Goal: Book appointment/travel/reservation

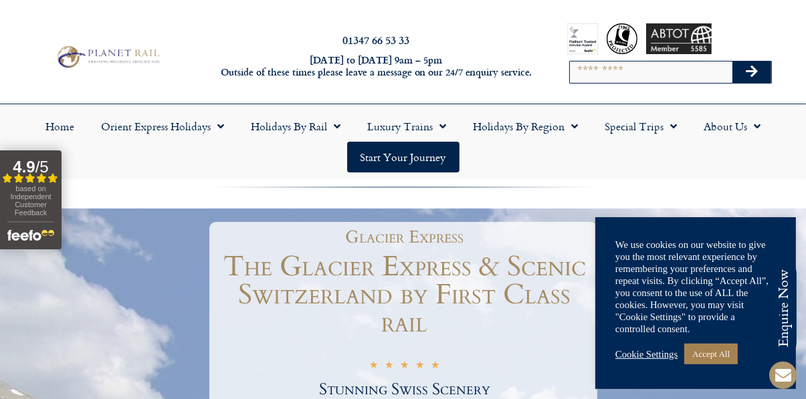
click at [662, 354] on link "Cookie Settings" at bounding box center [646, 354] width 62 height 12
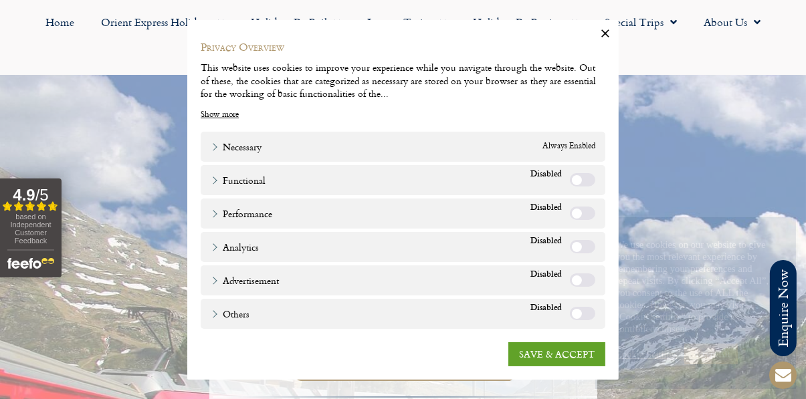
scroll to position [219, 0]
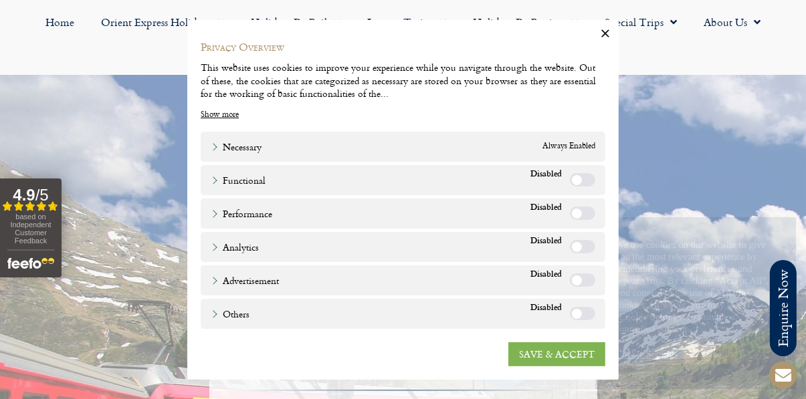
click at [581, 367] on link "SAVE & ACCEPT" at bounding box center [556, 354] width 97 height 24
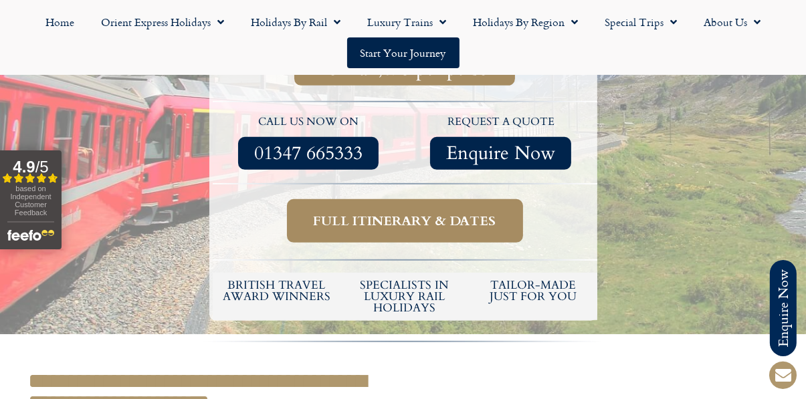
scroll to position [501, 0]
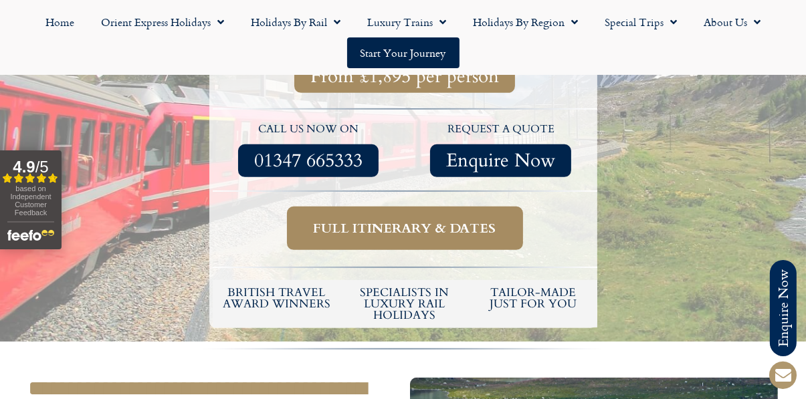
click at [449, 220] on span "Full itinerary & dates" at bounding box center [405, 228] width 183 height 17
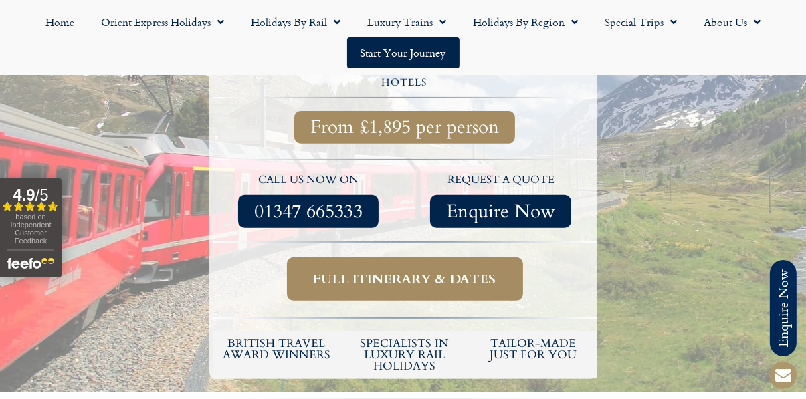
scroll to position [451, 0]
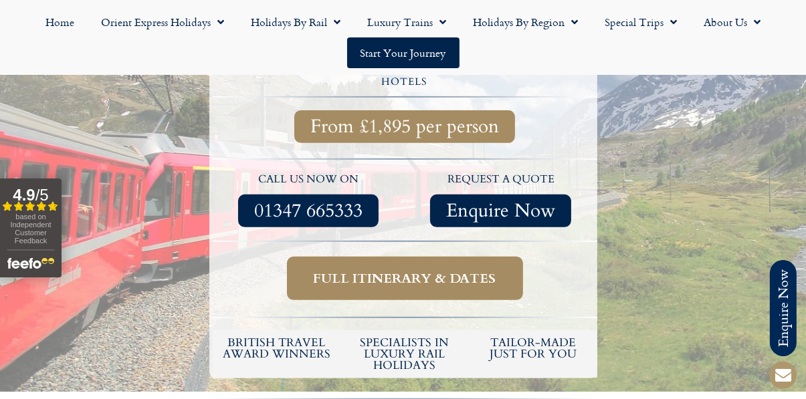
click at [416, 270] on span "Full itinerary & dates" at bounding box center [405, 278] width 183 height 17
click at [421, 270] on span "Full itinerary & dates" at bounding box center [405, 278] width 183 height 17
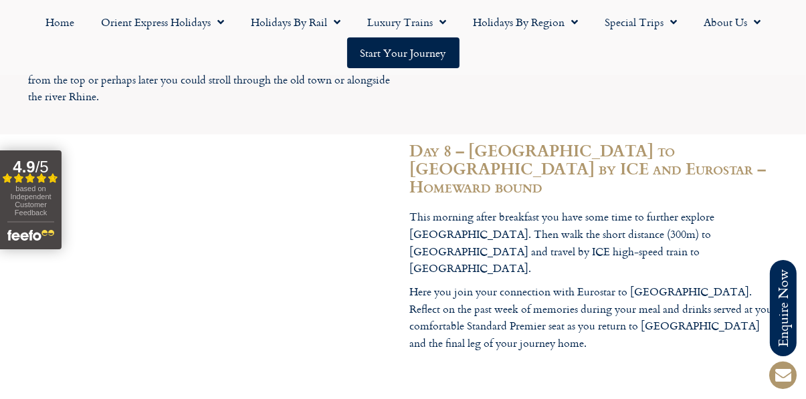
scroll to position [4072, 0]
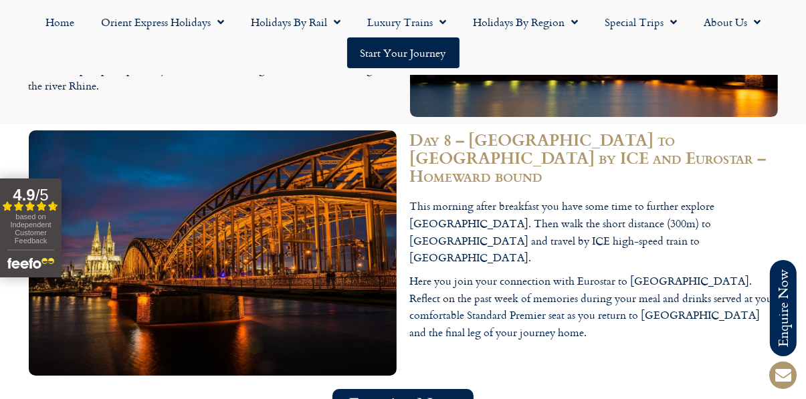
click at [410, 397] on span "Enquire Now" at bounding box center [402, 405] width 109 height 17
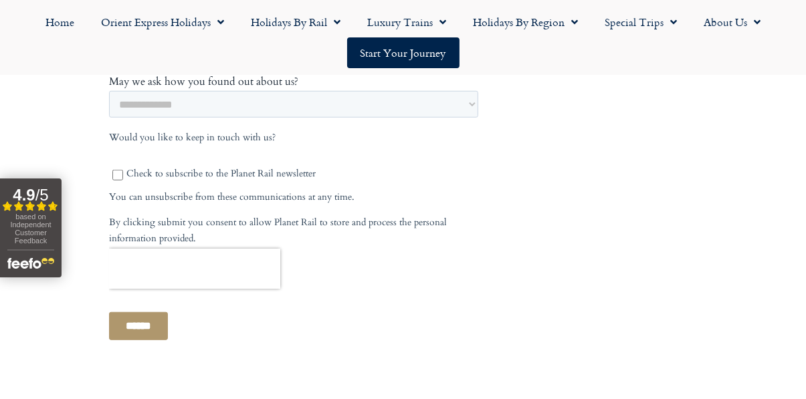
scroll to position [835, 0]
